Goal: Information Seeking & Learning: Learn about a topic

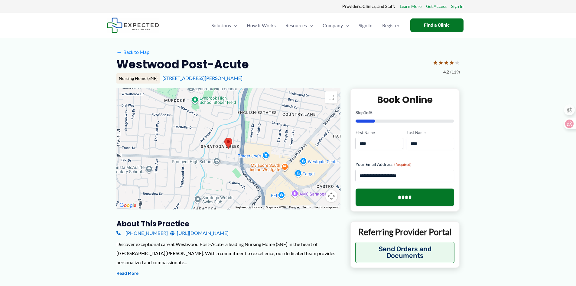
drag, startPoint x: 241, startPoint y: 78, endPoint x: 117, endPoint y: 63, distance: 124.5
click at [117, 63] on div "Westwood Post-Acute ★ ★ ★ ★ ★ 4.2 (119) Nursing Home (SNF) [STREET_ADDRESS][PER…" at bounding box center [287, 72] width 343 height 31
copy div "Westwood Post-Acute ★ ★ ★ ★ ★ 4.2 (119) Nursing Home (SNF) [STREET_ADDRESS][PER…"
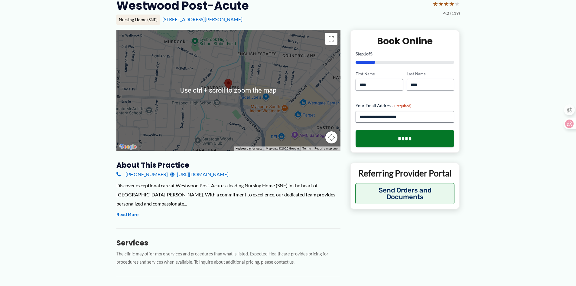
scroll to position [60, 0]
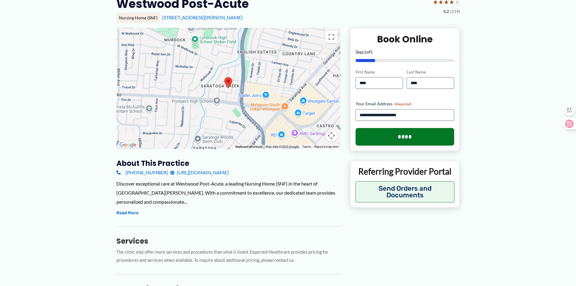
drag, startPoint x: 144, startPoint y: 173, endPoint x: 116, endPoint y: 204, distance: 42.6
drag, startPoint x: 116, startPoint y: 160, endPoint x: 158, endPoint y: 173, distance: 43.6
copy div "About this practice [PHONE_NUMBER]"
